Goal: Task Accomplishment & Management: Manage account settings

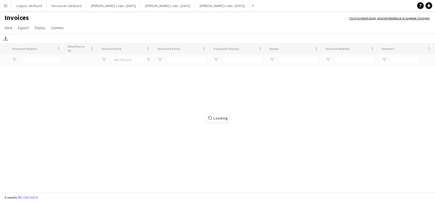
click at [6, 5] on app-icon "Menu" at bounding box center [5, 5] width 4 height 4
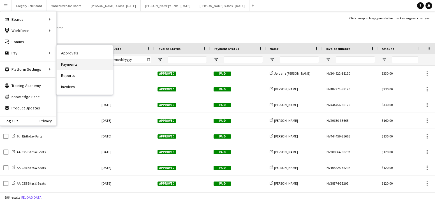
click at [69, 62] on link "Payments" at bounding box center [85, 64] width 56 height 11
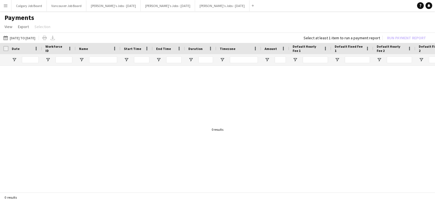
drag, startPoint x: 38, startPoint y: 36, endPoint x: 39, endPoint y: 44, distance: 8.6
click at [36, 36] on button "[DATE] to [DATE] [DATE] to [DATE]" at bounding box center [19, 37] width 34 height 7
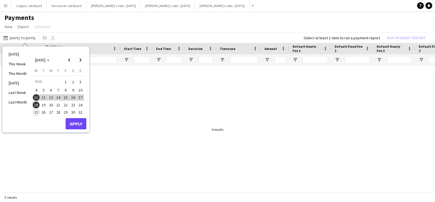
click at [37, 104] on span "18" at bounding box center [36, 104] width 7 height 7
click at [38, 111] on span "25" at bounding box center [36, 112] width 7 height 7
click at [80, 122] on button "Apply" at bounding box center [76, 123] width 21 height 11
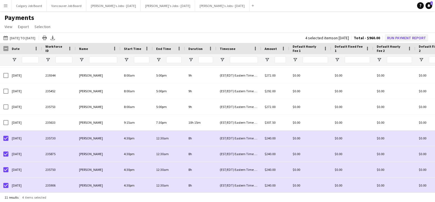
click at [395, 38] on button "Run Payment Report" at bounding box center [406, 37] width 43 height 7
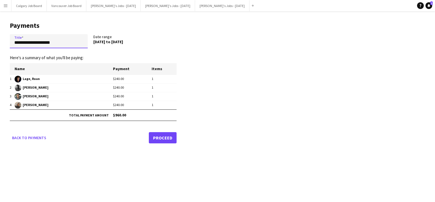
drag, startPoint x: 67, startPoint y: 43, endPoint x: -3, endPoint y: 40, distance: 70.4
click at [0, 40] on html "Menu Boards Boards Boards All jobs Status Workforce Workforce My Workforce Recr…" at bounding box center [217, 101] width 435 height 202
type input "**********"
click at [157, 139] on link "Proceed" at bounding box center [163, 137] width 28 height 11
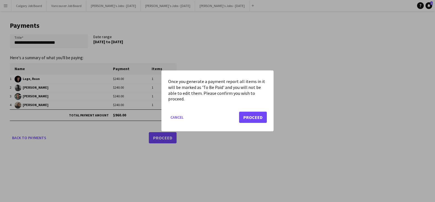
click at [261, 119] on button "Proceed" at bounding box center [253, 117] width 28 height 11
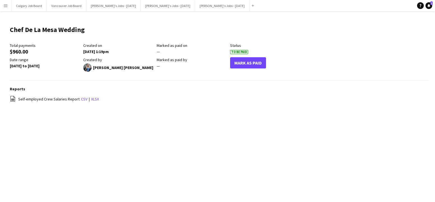
click at [6, 6] on app-icon "Menu" at bounding box center [5, 5] width 4 height 4
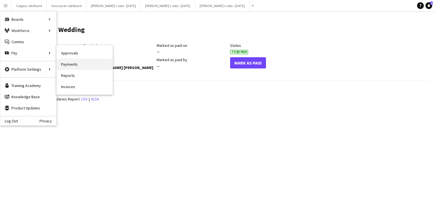
click at [73, 65] on link "Payments" at bounding box center [85, 64] width 56 height 11
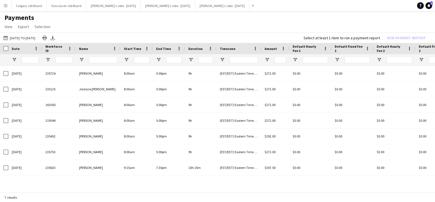
click at [8, 10] on button "Menu" at bounding box center [5, 5] width 11 height 11
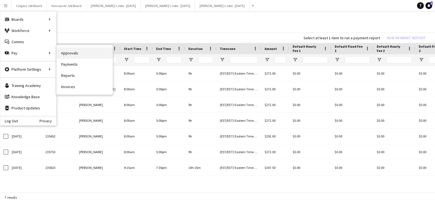
click at [63, 53] on link "Approvals" at bounding box center [85, 52] width 56 height 11
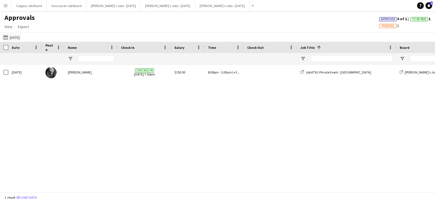
click at [19, 36] on button "[DATE] [DATE]" at bounding box center [11, 37] width 18 height 7
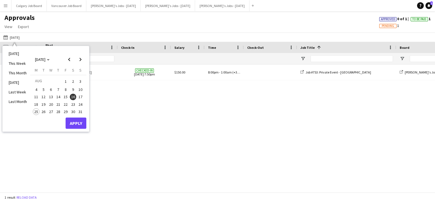
click at [52, 103] on span "20" at bounding box center [51, 104] width 7 height 7
click at [78, 122] on button "Apply" at bounding box center [76, 122] width 21 height 11
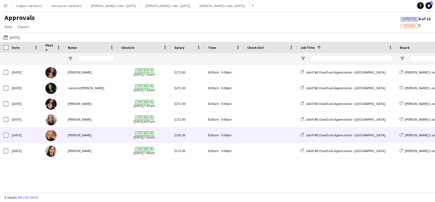
click at [77, 134] on div "[PERSON_NAME]" at bounding box center [90, 134] width 53 height 15
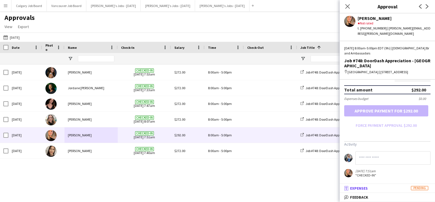
click at [390, 188] on mat-panel-title "receipt Expenses Pending" at bounding box center [386, 188] width 93 height 5
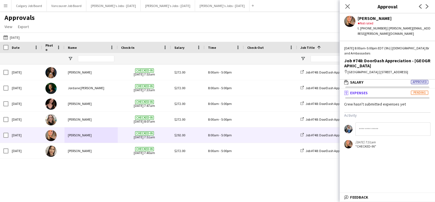
click at [141, 21] on div "Approvals View Customise view Customise filters Reset Filters Reset View Reset …" at bounding box center [217, 22] width 435 height 19
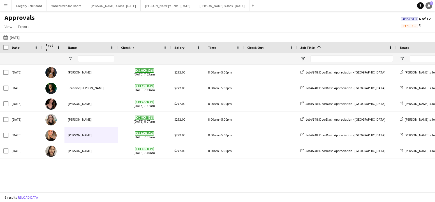
click at [427, 4] on icon "Notifications" at bounding box center [428, 5] width 3 height 3
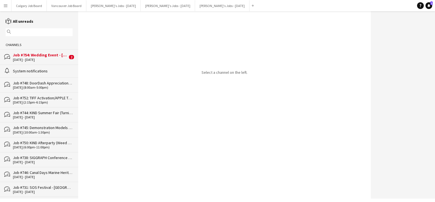
click at [47, 82] on div "Job #748: DoorDash Appreciation - [GEOGRAPHIC_DATA]" at bounding box center [43, 82] width 60 height 5
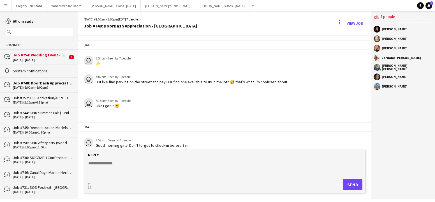
scroll to position [905, 0]
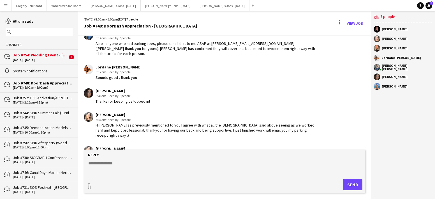
click at [140, 171] on textarea at bounding box center [226, 167] width 276 height 15
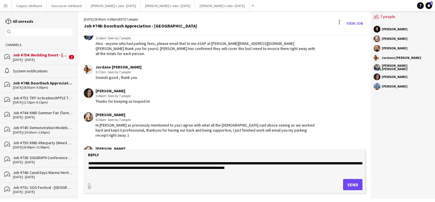
scroll to position [0, 0]
type textarea "**********"
click at [344, 182] on button "Send" at bounding box center [352, 184] width 19 height 11
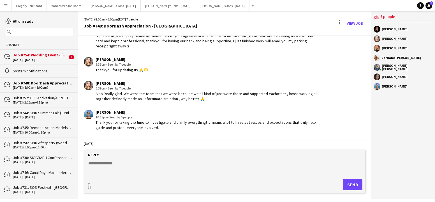
scroll to position [997, 0]
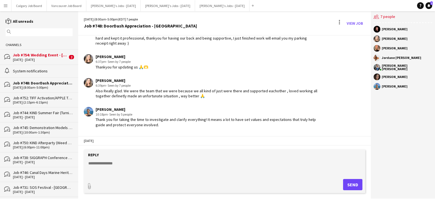
click at [59, 56] on div "Job #754: Wedding Event - [GEOGRAPHIC_DATA]" at bounding box center [40, 54] width 55 height 5
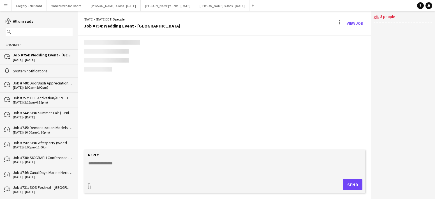
scroll to position [758, 0]
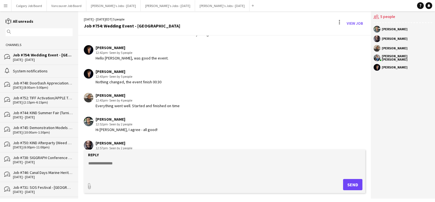
click at [7, 2] on button "Menu" at bounding box center [5, 5] width 11 height 11
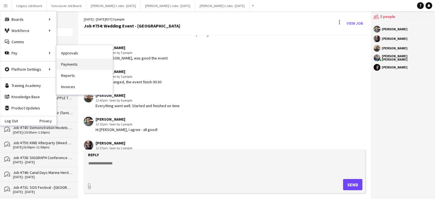
click at [67, 63] on link "Payments" at bounding box center [85, 64] width 56 height 11
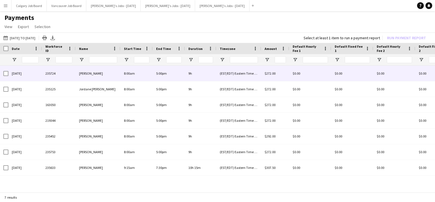
click at [86, 76] on div "[PERSON_NAME]" at bounding box center [98, 73] width 45 height 15
click at [114, 72] on div "[PERSON_NAME]" at bounding box center [98, 73] width 45 height 15
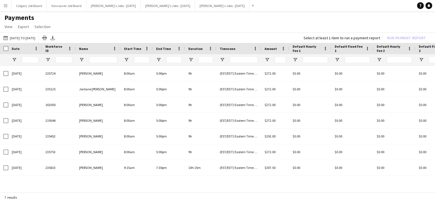
drag, startPoint x: 2, startPoint y: 4, endPoint x: 33, endPoint y: 50, distance: 54.9
click at [2, 4] on button "Menu" at bounding box center [5, 5] width 11 height 11
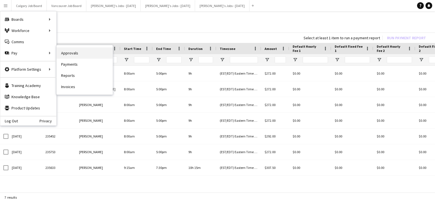
click at [75, 52] on link "Approvals" at bounding box center [85, 52] width 56 height 11
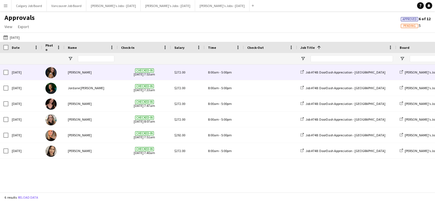
click at [84, 78] on div "[PERSON_NAME]" at bounding box center [90, 71] width 53 height 15
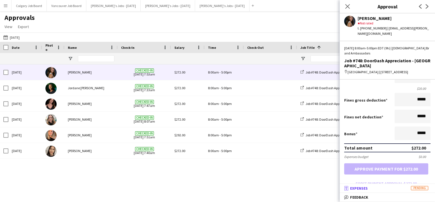
click at [385, 186] on mat-panel-title "receipt Expenses Pending" at bounding box center [386, 188] width 93 height 5
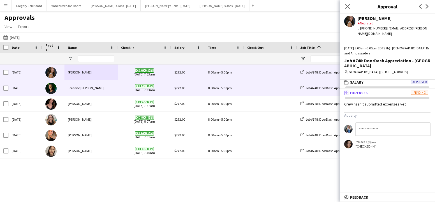
click at [102, 87] on div "Jordane [PERSON_NAME]" at bounding box center [90, 87] width 53 height 15
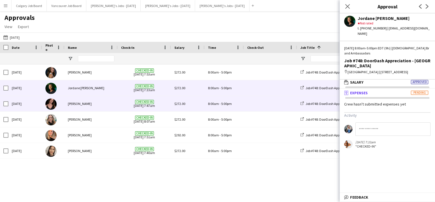
click at [114, 98] on div "[PERSON_NAME]" at bounding box center [90, 103] width 53 height 15
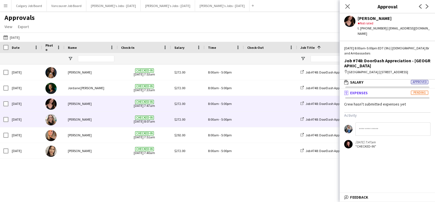
click at [114, 117] on div "[PERSON_NAME]" at bounding box center [90, 119] width 53 height 15
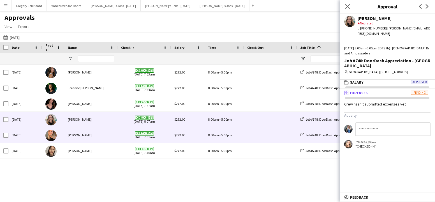
click at [112, 135] on div "[PERSON_NAME]" at bounding box center [90, 134] width 53 height 15
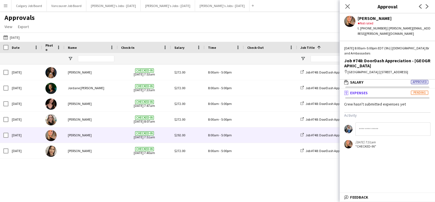
click at [100, 33] on div "[DATE] [DATE] [DATE] This Week This Month [DATE] Last Week Last Month [DATE] [D…" at bounding box center [217, 37] width 435 height 9
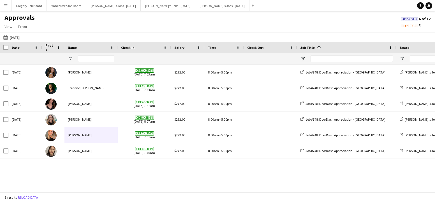
click at [5, 5] on app-icon "Menu" at bounding box center [5, 5] width 4 height 4
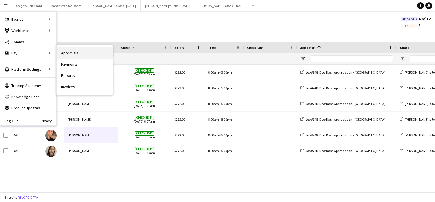
click at [68, 51] on link "Approvals" at bounding box center [85, 52] width 56 height 11
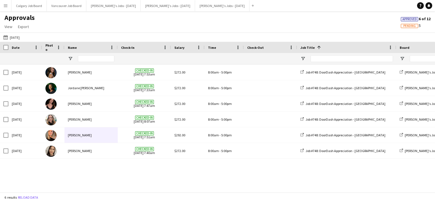
scroll to position [0, 0]
click at [7, 8] on button "Menu" at bounding box center [5, 5] width 11 height 11
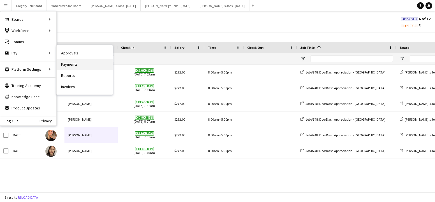
click at [80, 67] on link "Payments" at bounding box center [85, 64] width 56 height 11
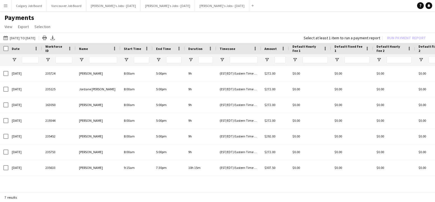
drag, startPoint x: 6, startPoint y: 8, endPoint x: 24, endPoint y: 44, distance: 40.1
click at [6, 8] on button "Menu" at bounding box center [5, 5] width 11 height 11
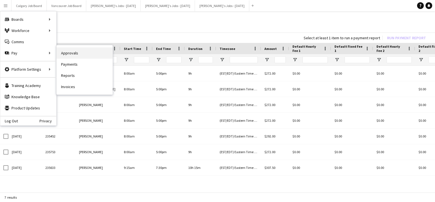
click at [62, 51] on link "Approvals" at bounding box center [85, 52] width 56 height 11
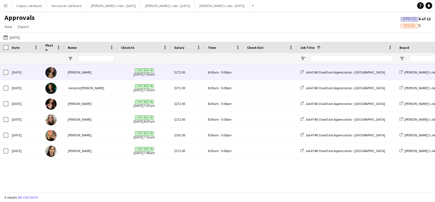
click at [81, 74] on div "[PERSON_NAME]" at bounding box center [90, 71] width 53 height 15
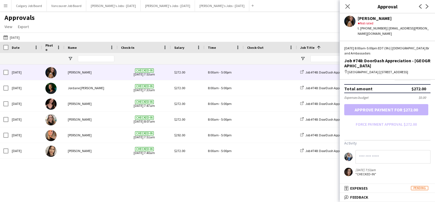
scroll to position [155, 0]
click at [361, 187] on span "Expenses" at bounding box center [359, 188] width 18 height 5
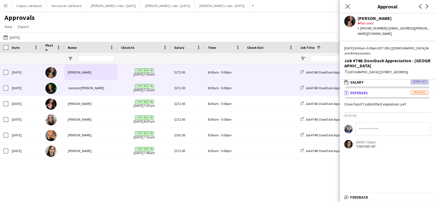
click at [117, 89] on div "Jordane [PERSON_NAME]" at bounding box center [90, 87] width 53 height 15
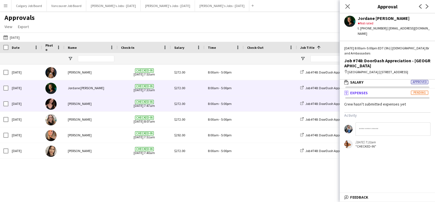
click at [114, 102] on div "[PERSON_NAME]" at bounding box center [90, 103] width 53 height 15
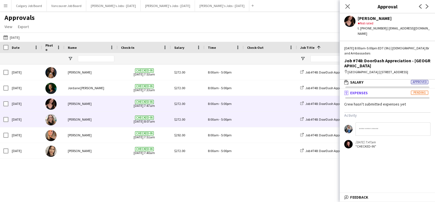
click at [106, 123] on div "[PERSON_NAME]" at bounding box center [90, 119] width 53 height 15
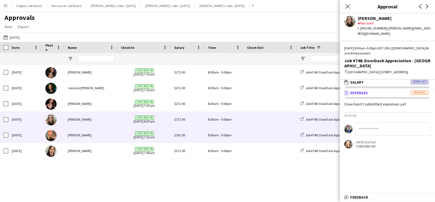
click at [108, 135] on div "[PERSON_NAME]" at bounding box center [90, 134] width 53 height 15
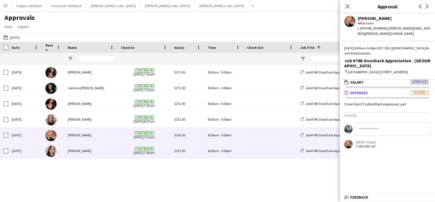
click at [98, 155] on div "[PERSON_NAME]" at bounding box center [90, 150] width 53 height 15
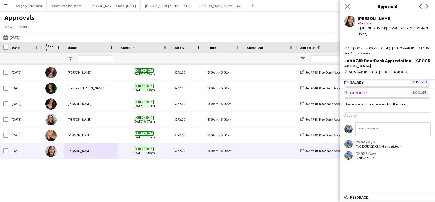
click at [222, 33] on div "[DATE] [DATE] [DATE] This Week This Month [DATE] Last Week Last Month [DATE] [D…" at bounding box center [217, 37] width 435 height 9
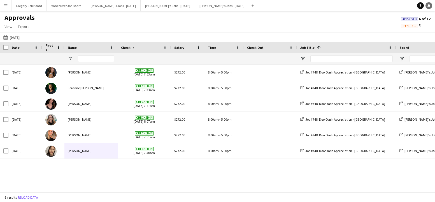
click at [431, 7] on link "Notifications" at bounding box center [429, 5] width 7 height 7
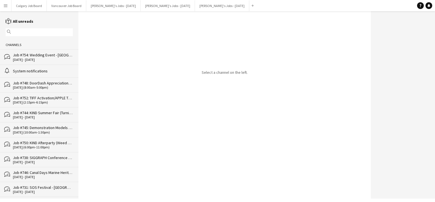
click at [4, 5] on app-icon "Menu" at bounding box center [5, 5] width 4 height 4
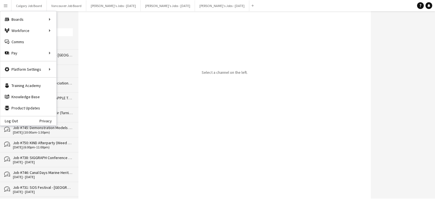
click at [136, 41] on div "Select a channel on the left." at bounding box center [224, 104] width 293 height 187
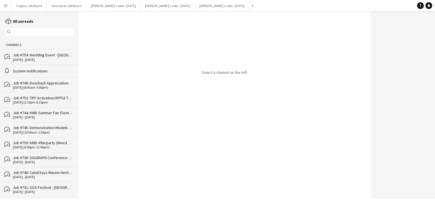
click at [33, 59] on div "[DATE] - [DATE]" at bounding box center [43, 60] width 60 height 4
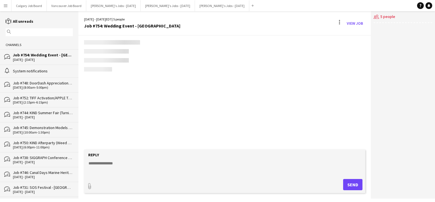
scroll to position [703, 0]
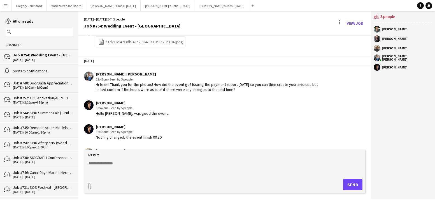
click at [41, 80] on div "Job #748: DoorDash Appreciation - [GEOGRAPHIC_DATA]" at bounding box center [43, 82] width 60 height 5
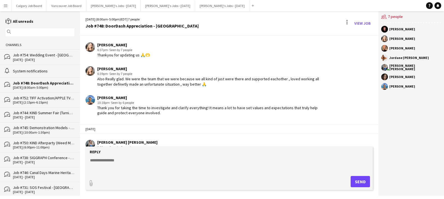
scroll to position [977, 0]
